Goal: Task Accomplishment & Management: Manage account settings

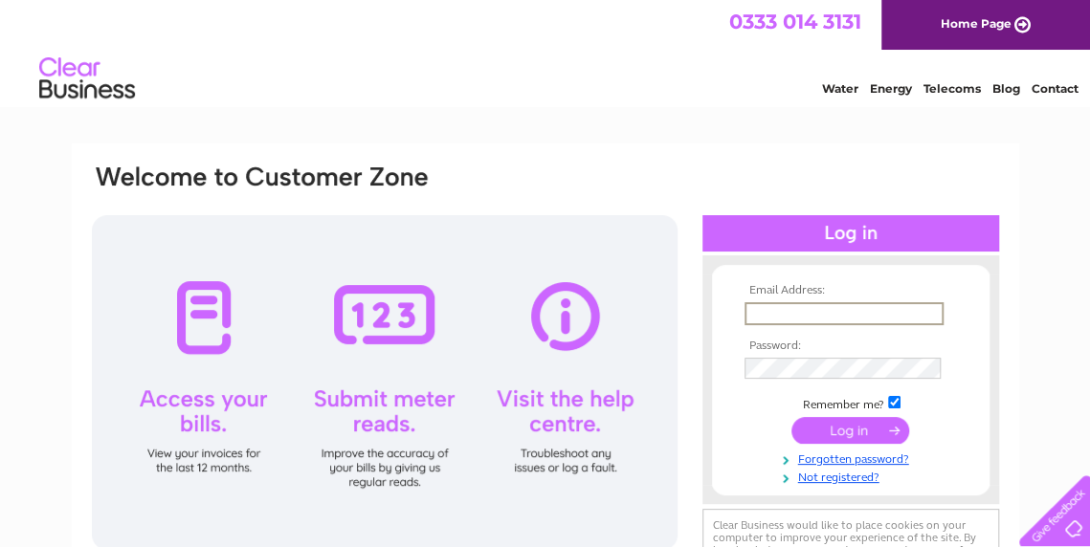
type input "[PERSON_NAME][EMAIL_ADDRESS][PERSON_NAME][DOMAIN_NAME]"
click at [863, 427] on input "submit" at bounding box center [850, 431] width 118 height 27
